Goal: Information Seeking & Learning: Learn about a topic

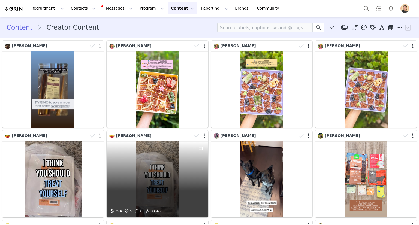
click at [133, 160] on div "294 5 0 0.04%" at bounding box center [157, 179] width 102 height 76
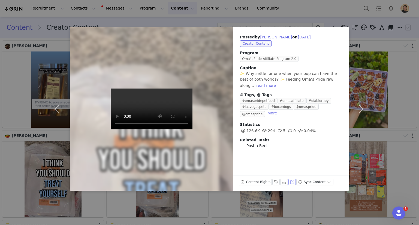
click at [288, 182] on button "View on Instagram" at bounding box center [292, 182] width 8 height 7
click at [290, 184] on button "View on Instagram" at bounding box center [292, 182] width 8 height 7
click at [361, 34] on button "button" at bounding box center [360, 108] width 23 height 163
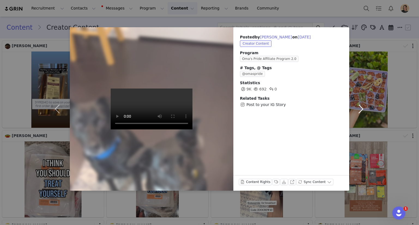
click at [365, 32] on button "button" at bounding box center [360, 108] width 23 height 163
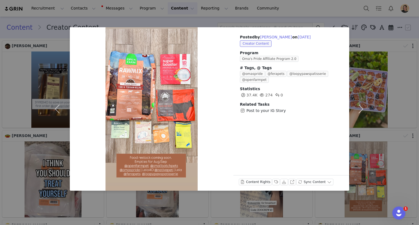
click at [35, 26] on div "Posted by [PERSON_NAME] on [DATE] Creator Content Program Oma's Pride Affiliate…" at bounding box center [209, 112] width 419 height 225
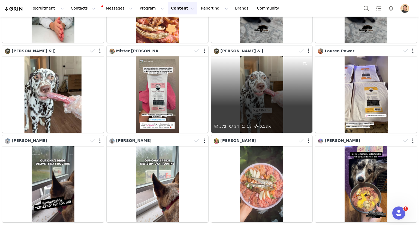
scroll to position [381, 0]
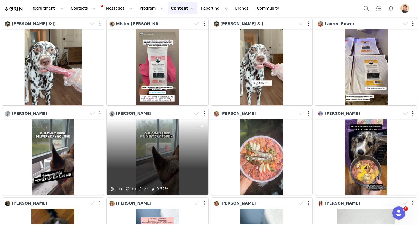
click at [163, 141] on div "1.1K 70 23 0.52%" at bounding box center [157, 157] width 102 height 76
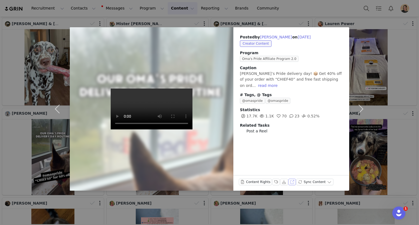
click at [290, 184] on button "View on Instagram" at bounding box center [292, 182] width 8 height 7
click at [42, 110] on div "Posted by [PERSON_NAME] on [DATE] Creator Content Program Oma's Pride Affiliate…" at bounding box center [209, 112] width 419 height 225
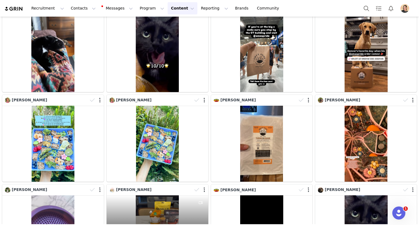
scroll to position [2252, 0]
